Goal: Obtain resource: Download file/media

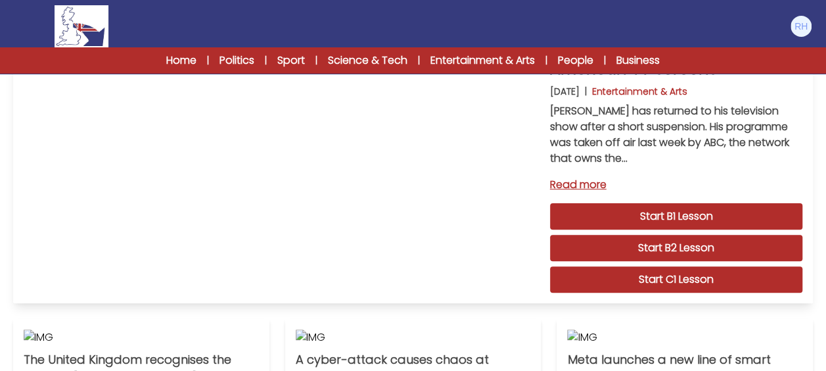
scroll to position [131, 0]
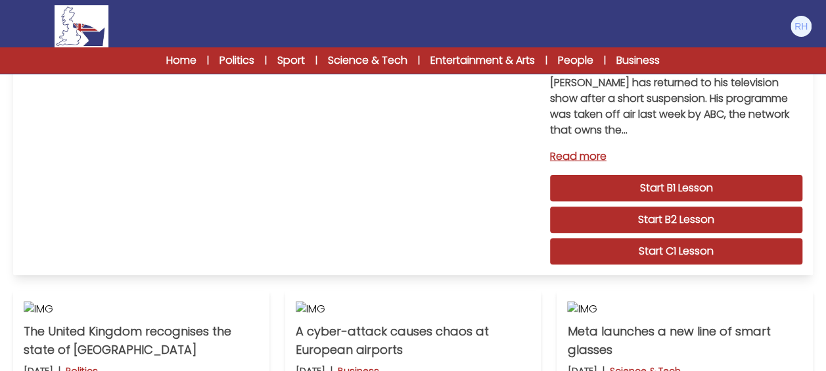
click at [684, 250] on link "Start C1 Lesson" at bounding box center [676, 251] width 252 height 26
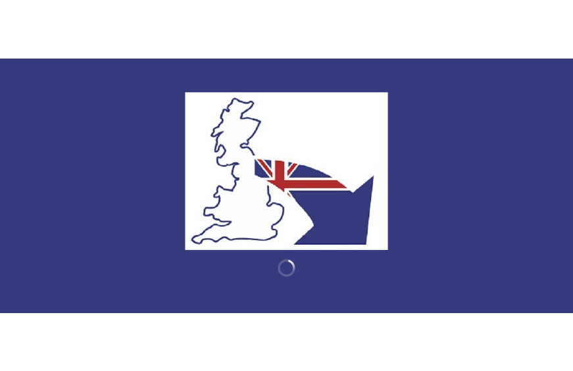
scroll to position [131, 0]
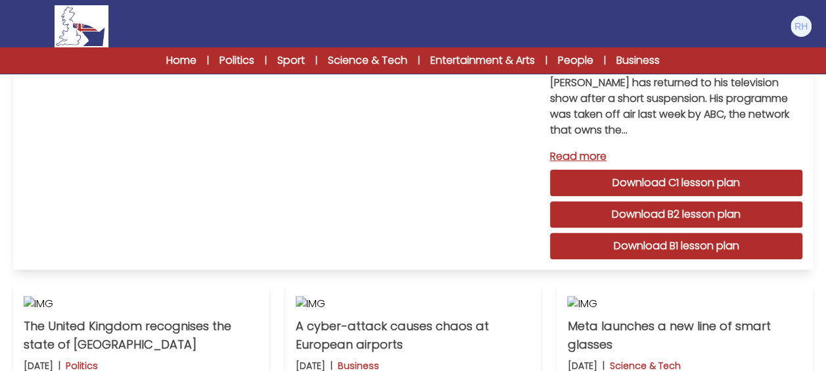
click at [659, 180] on link "Download C1 lesson plan" at bounding box center [676, 183] width 252 height 26
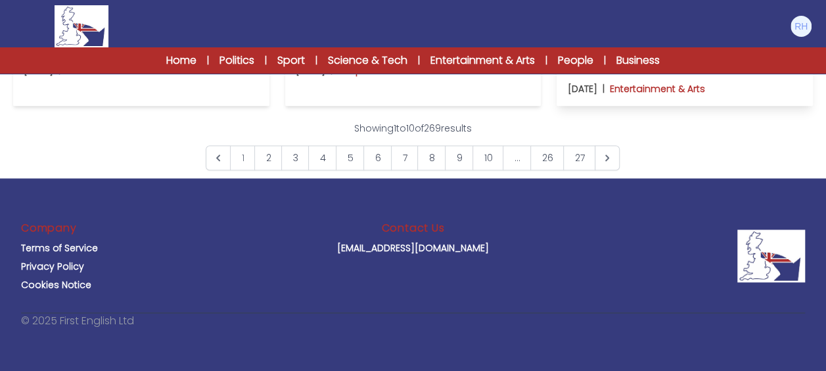
scroll to position [1052, 0]
click at [267, 170] on link "2" at bounding box center [268, 157] width 28 height 25
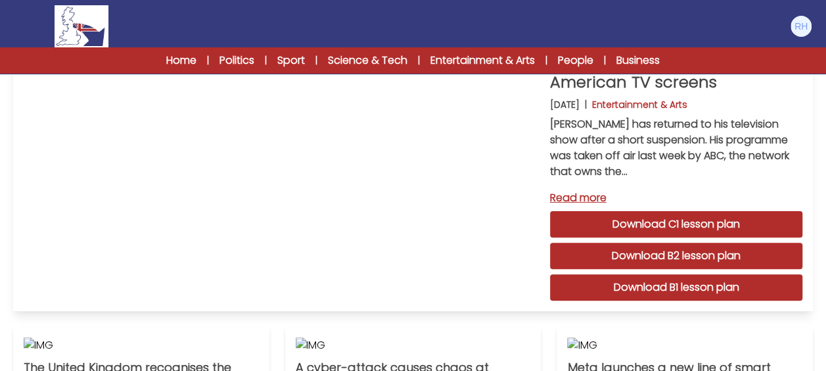
scroll to position [57, 0]
